Goal: Communication & Community: Answer question/provide support

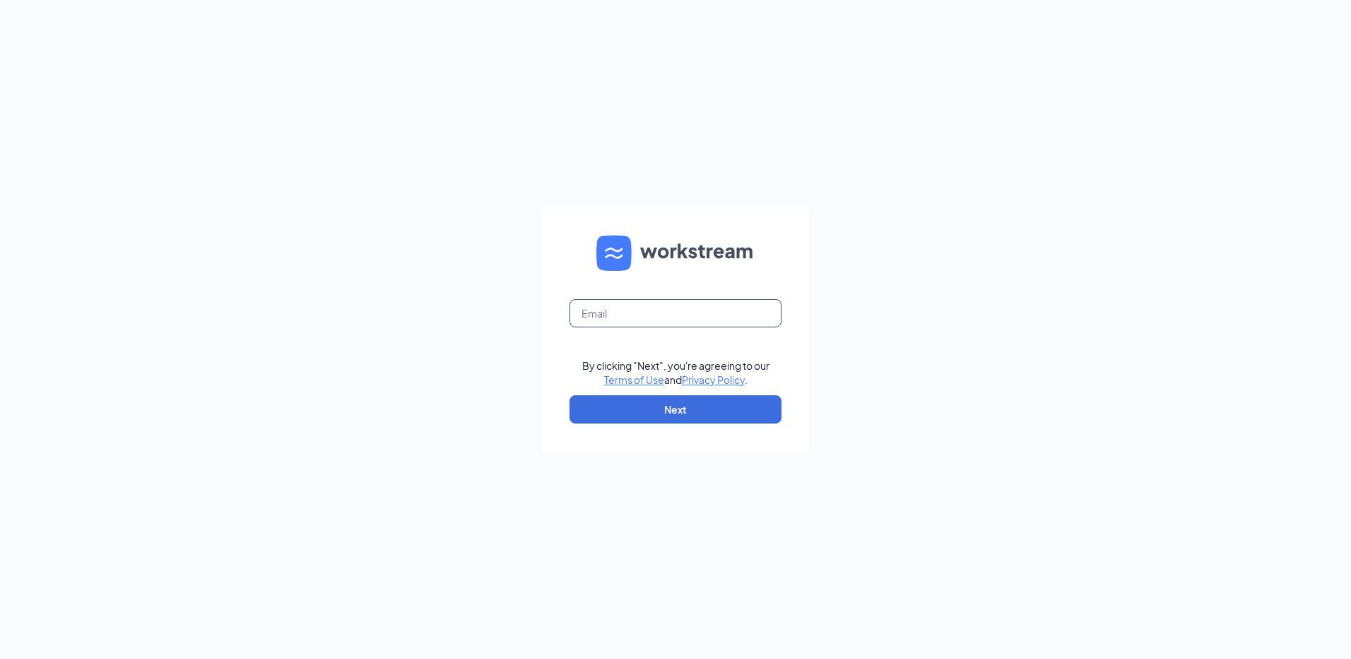
click at [680, 324] on input "text" at bounding box center [676, 313] width 212 height 28
type input "rs039771@tacobell.com"
click at [681, 409] on button "Next" at bounding box center [676, 409] width 212 height 28
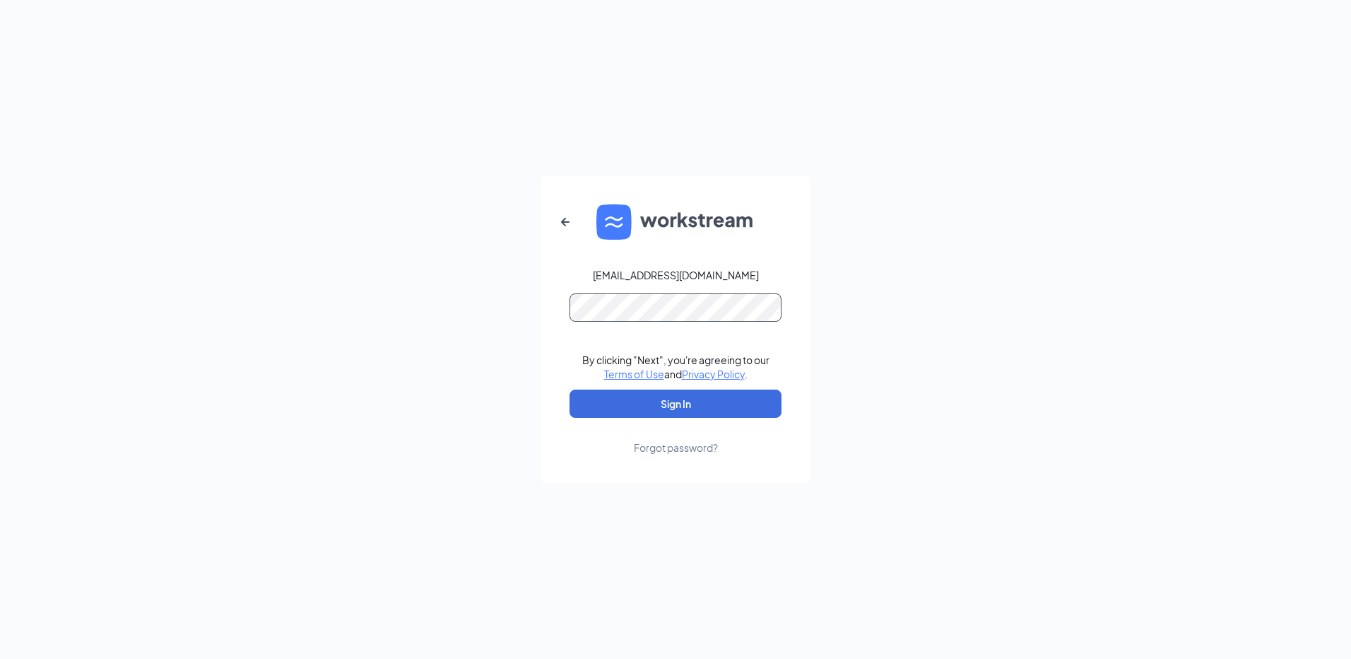
click at [570, 389] on button "Sign In" at bounding box center [676, 403] width 212 height 28
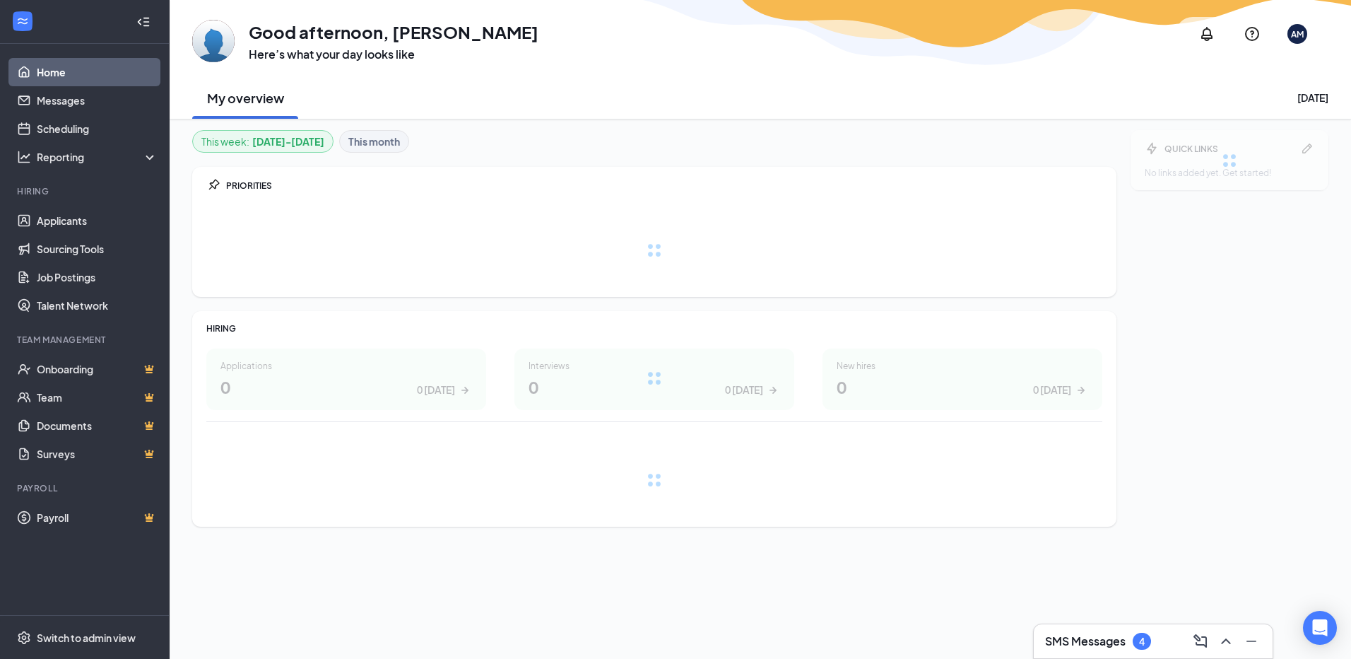
click at [1090, 639] on h3 "SMS Messages" at bounding box center [1085, 641] width 81 height 16
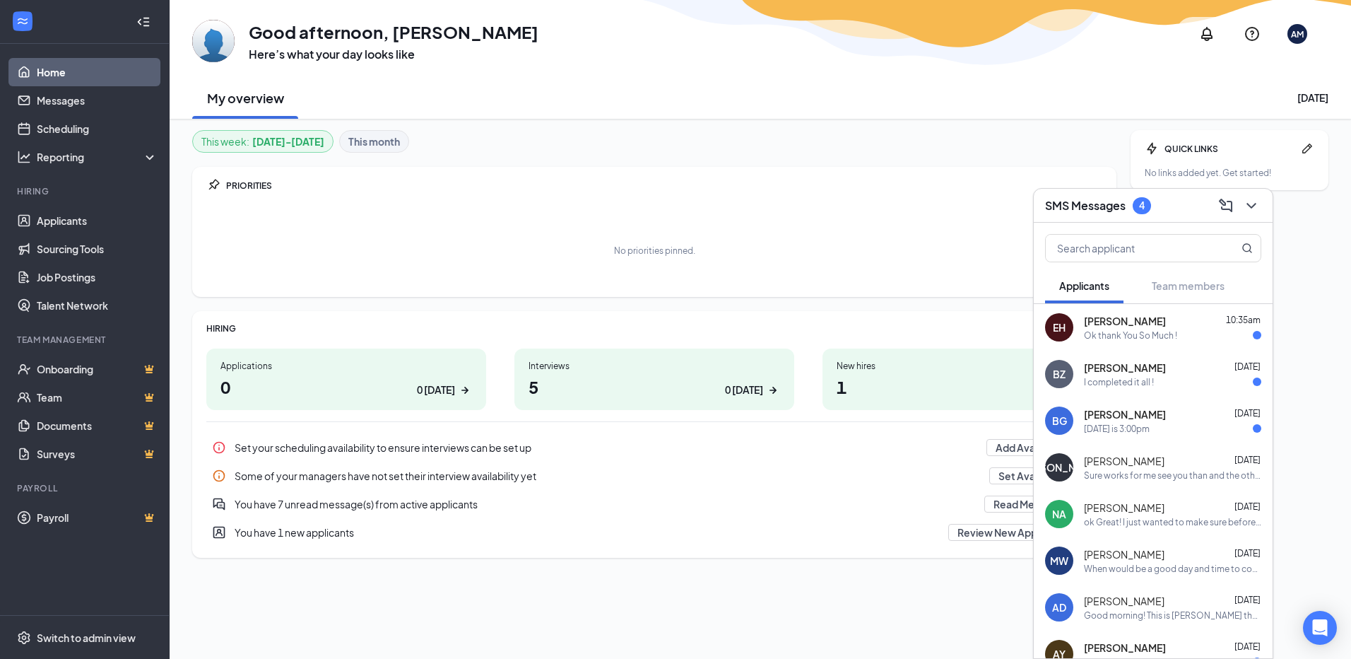
click at [1135, 430] on div "[DATE] is 3:00pm" at bounding box center [1117, 429] width 66 height 12
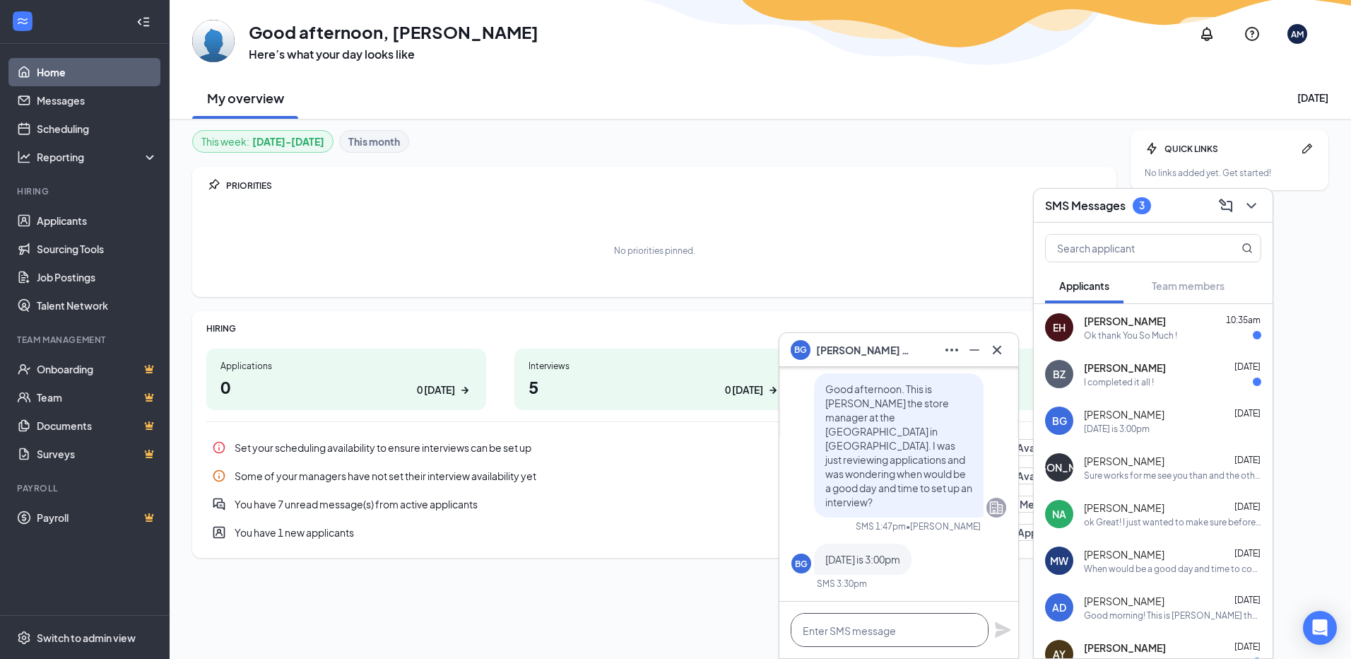
click at [944, 633] on textarea at bounding box center [890, 630] width 198 height 34
type textarea "I"
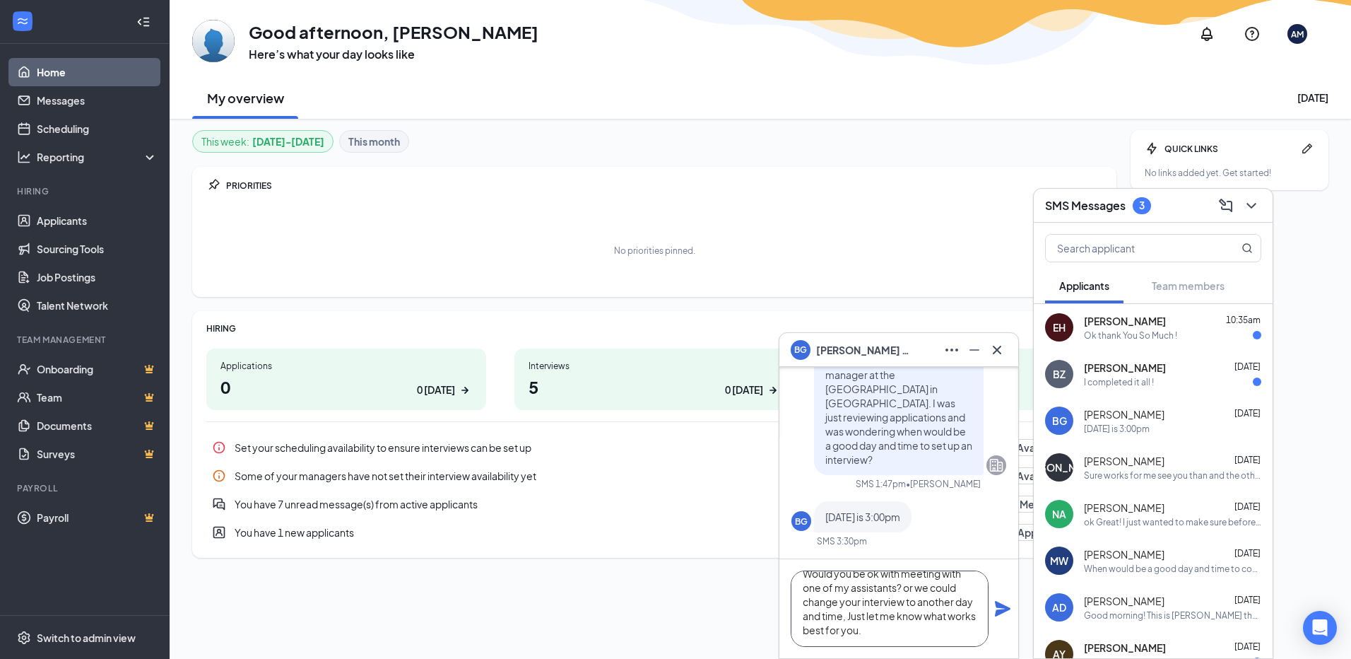
scroll to position [57, 0]
type textarea "Good afternoon. I just realized the 22nd i will be at the dentist at that time.…"
click at [1004, 610] on icon "Plane" at bounding box center [1003, 609] width 16 height 16
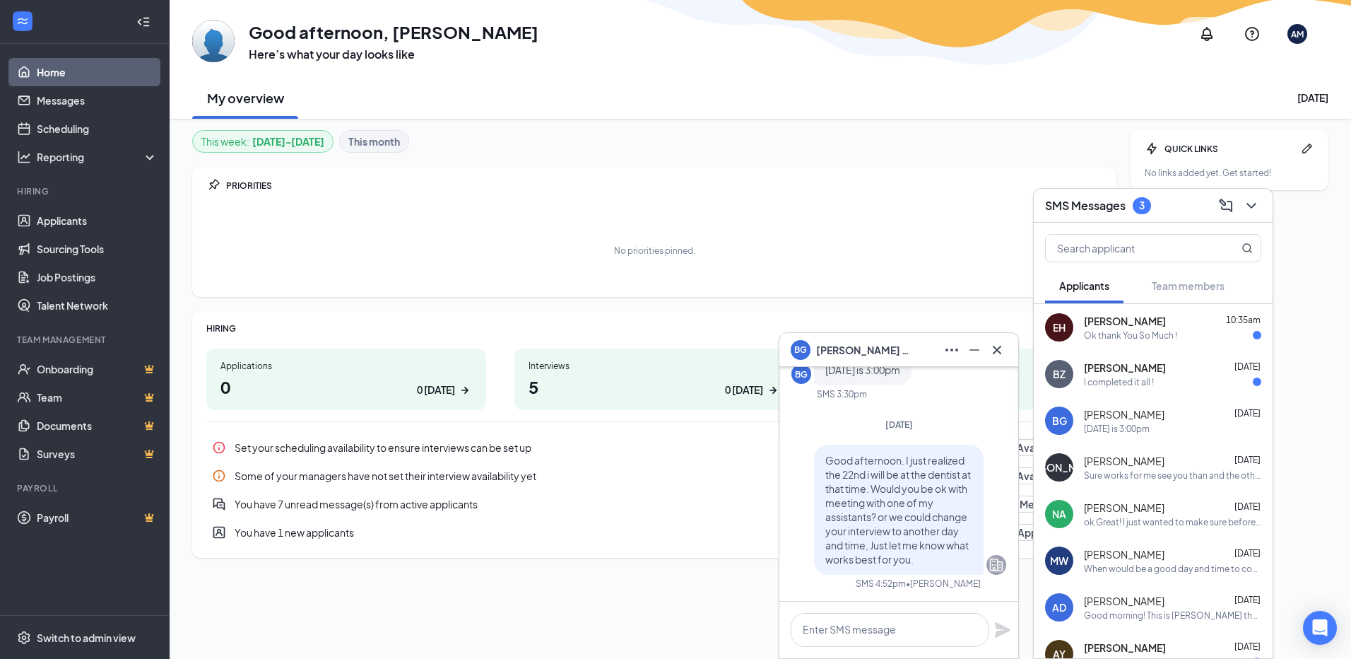
scroll to position [0, 0]
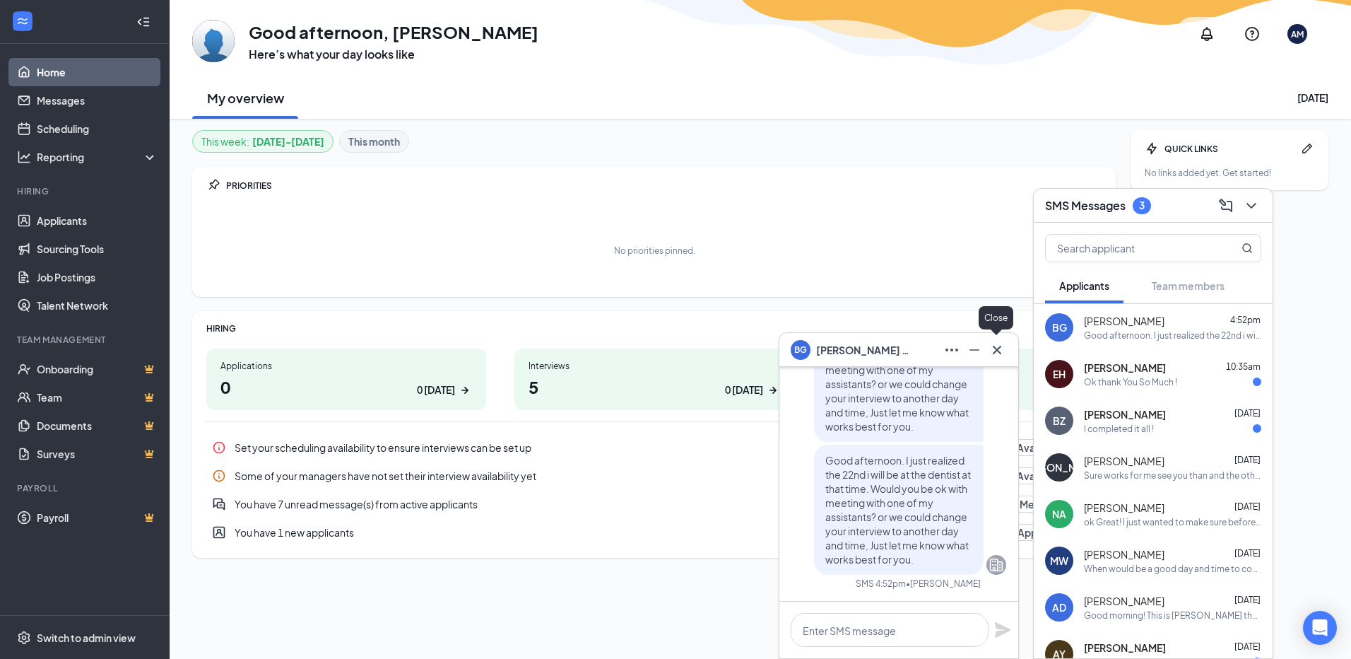
click at [992, 345] on icon "Cross" at bounding box center [997, 349] width 17 height 17
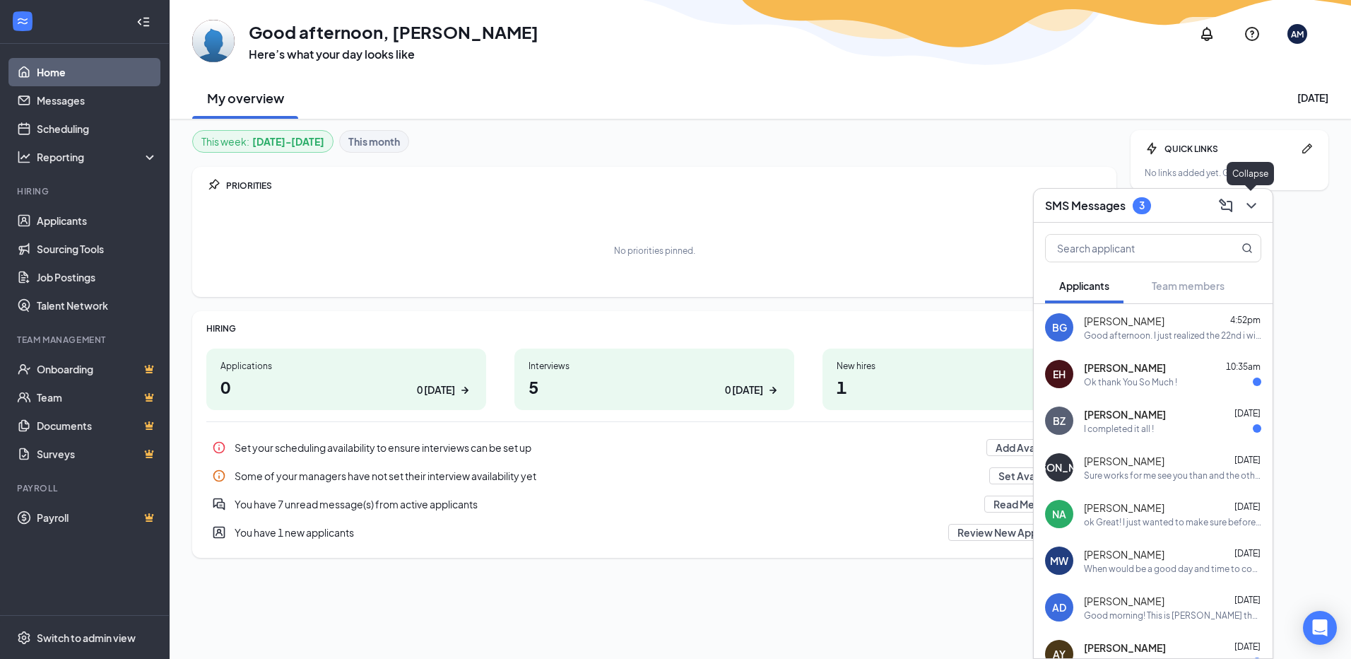
click at [1248, 201] on icon "ChevronDown" at bounding box center [1251, 205] width 17 height 17
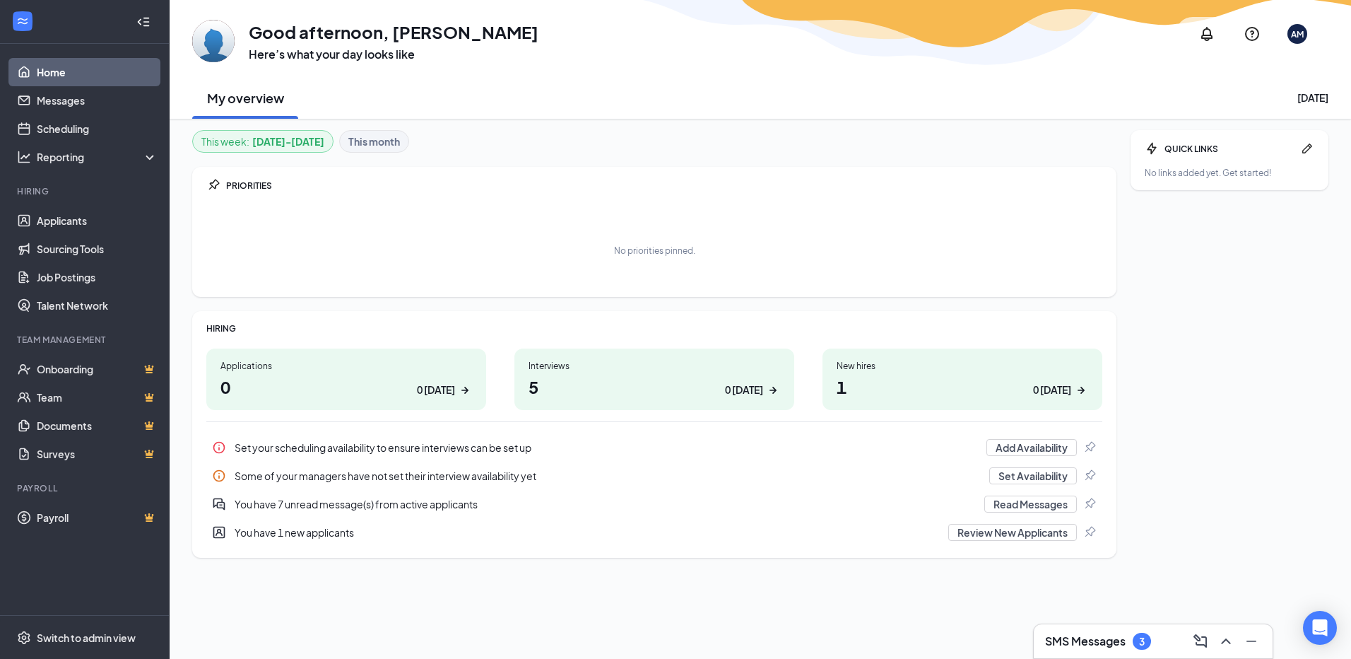
click at [1021, 193] on div "PRIORITIES No priorities pinned." at bounding box center [654, 232] width 925 height 130
